Goal: Obtain resource: Obtain resource

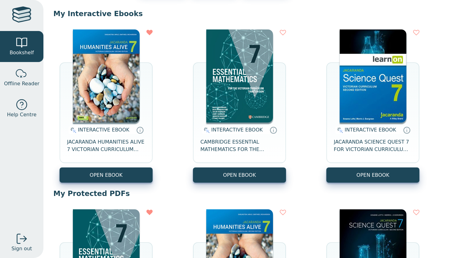
scroll to position [207, 0]
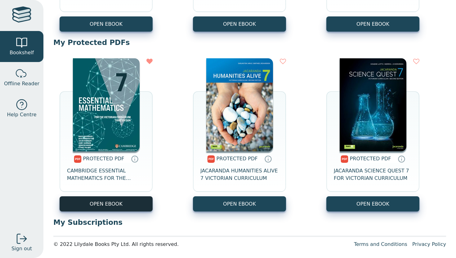
click at [110, 197] on link "OPEN EBOOK" at bounding box center [106, 204] width 93 height 15
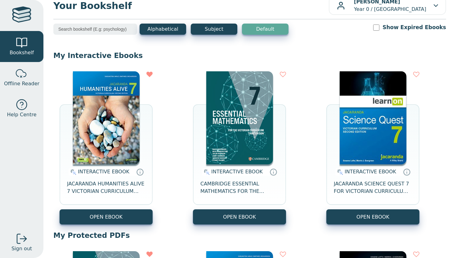
scroll to position [42, 0]
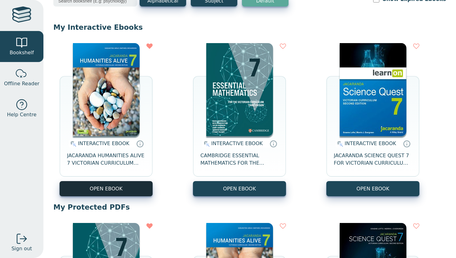
click at [133, 185] on button "OPEN EBOOK" at bounding box center [106, 188] width 93 height 15
